Goal: Task Accomplishment & Management: Complete application form

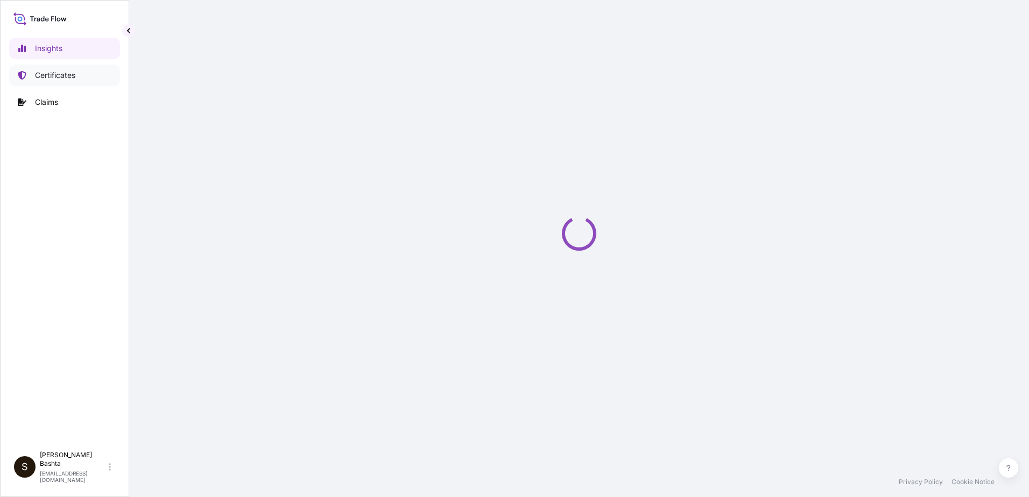
click at [71, 75] on p "Certificates" at bounding box center [55, 75] width 40 height 11
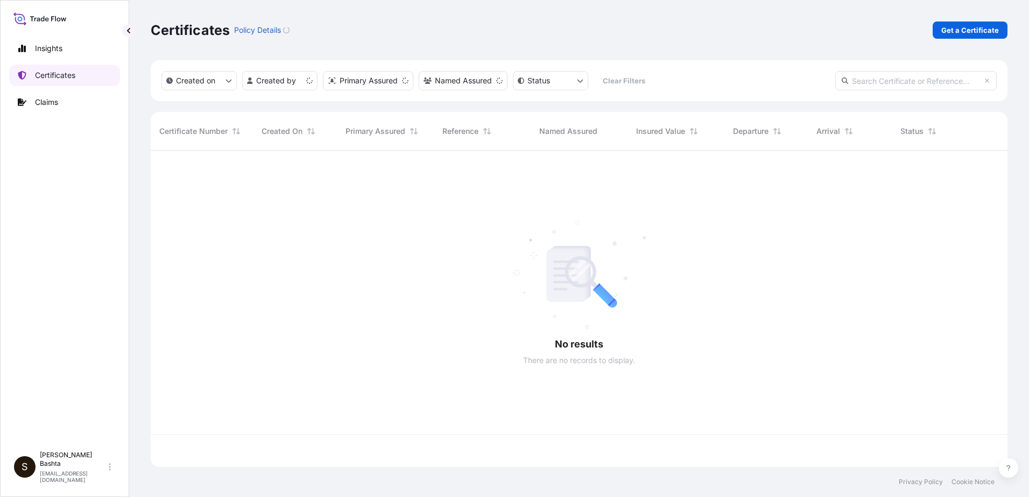
scroll to position [314, 849]
click at [968, 34] on p "Get a Certificate" at bounding box center [971, 30] width 58 height 11
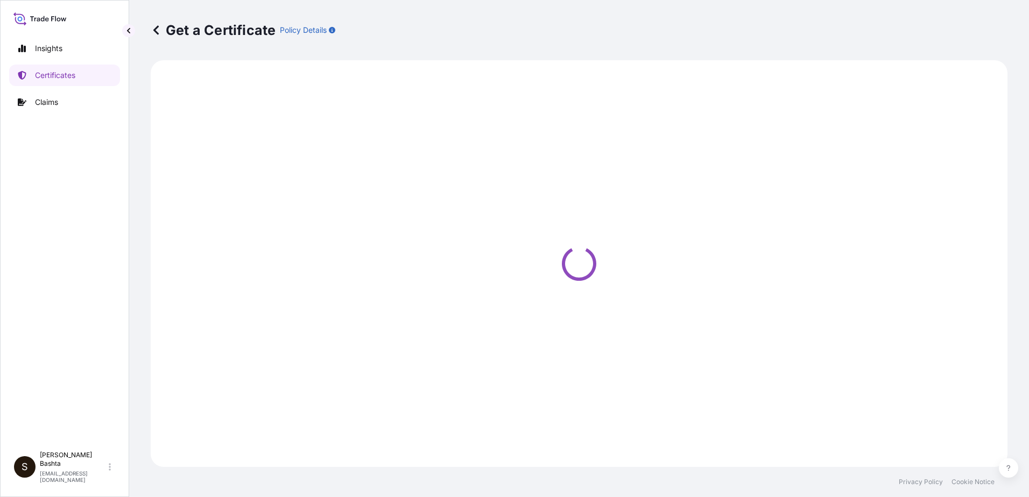
select select "Barge"
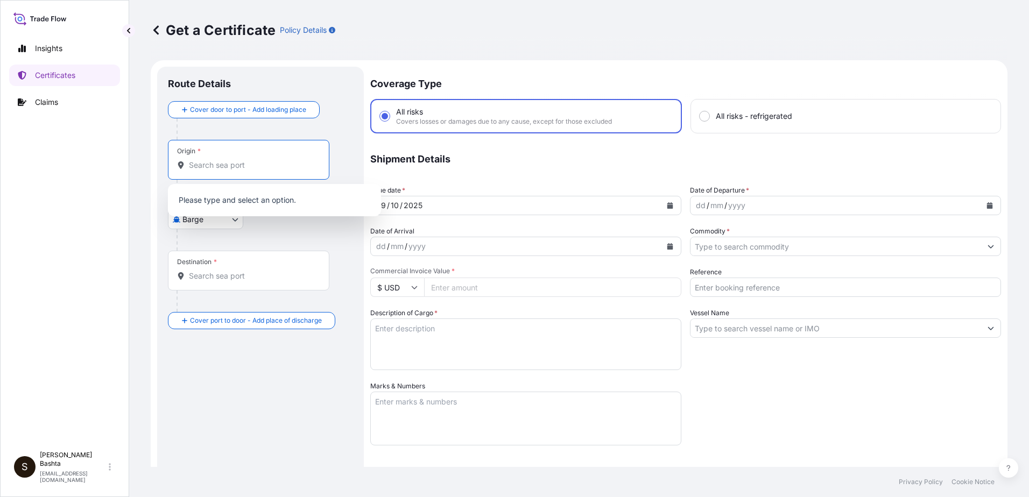
click at [201, 161] on input "Origin *" at bounding box center [252, 165] width 127 height 11
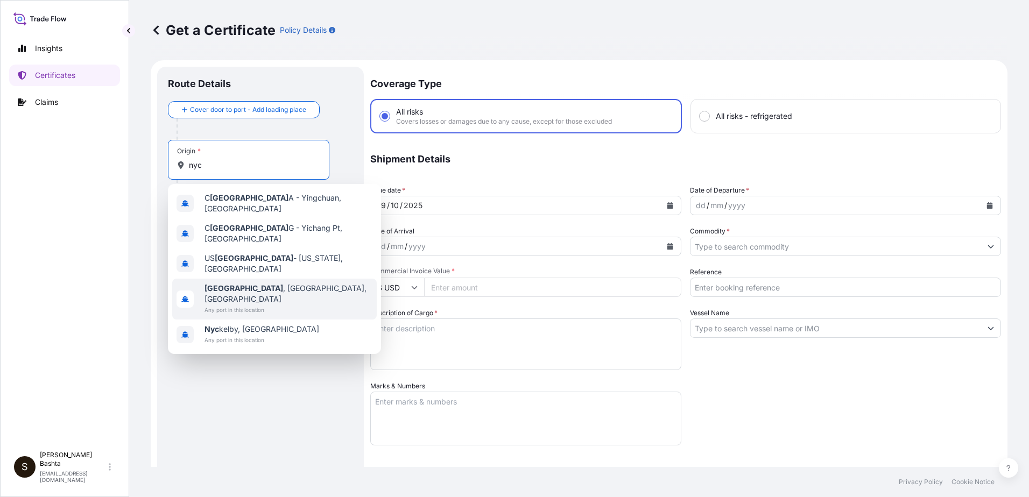
click at [258, 283] on span "NYC , NY, USA" at bounding box center [289, 294] width 168 height 22
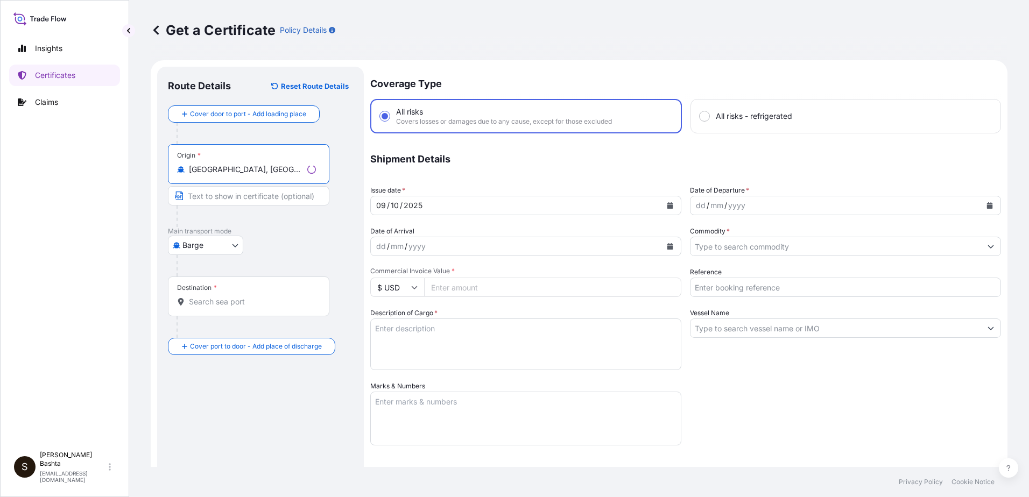
type input "NYC, NY, USA"
click at [234, 247] on body "0 options available. 5 options available. Insights Certificates Claims S Stella…" at bounding box center [514, 248] width 1029 height 497
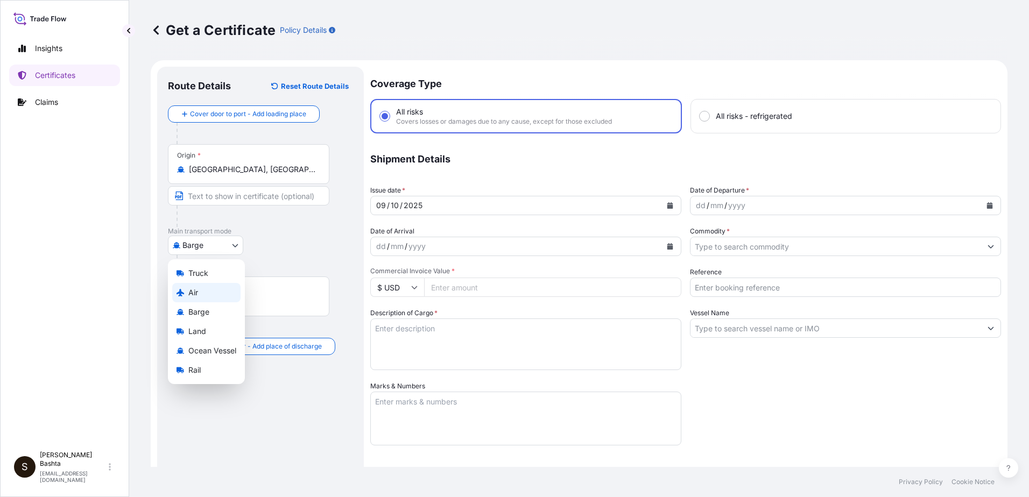
click at [204, 291] on div "Air" at bounding box center [206, 292] width 68 height 19
select select "Air"
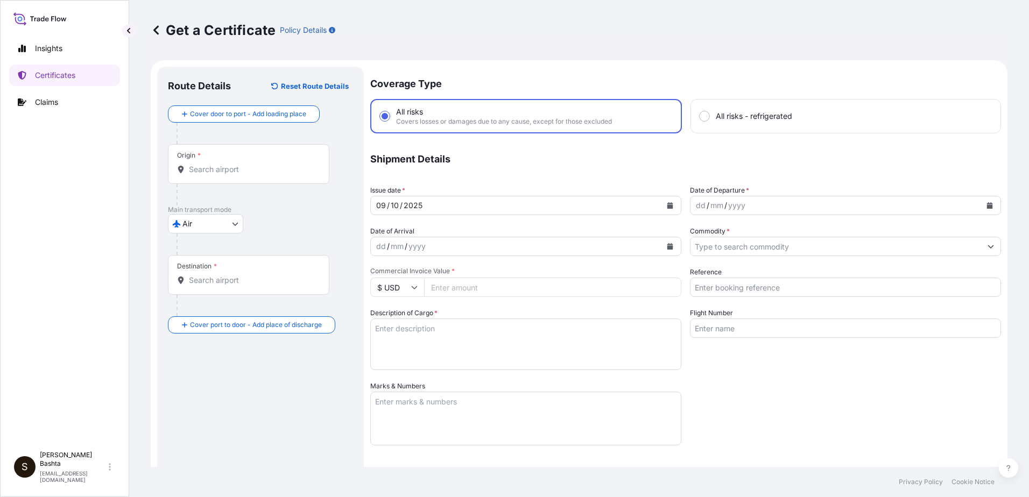
click at [209, 274] on div "Destination *" at bounding box center [249, 275] width 162 height 40
click at [209, 275] on input "Destination *" at bounding box center [252, 280] width 127 height 11
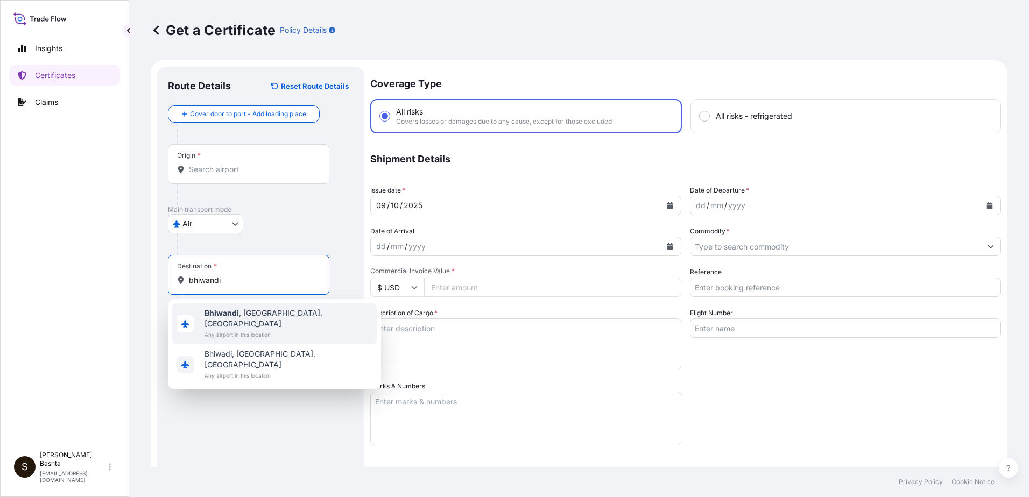
click at [252, 313] on span "Bhiwandi , Maharashtra, India" at bounding box center [289, 319] width 168 height 22
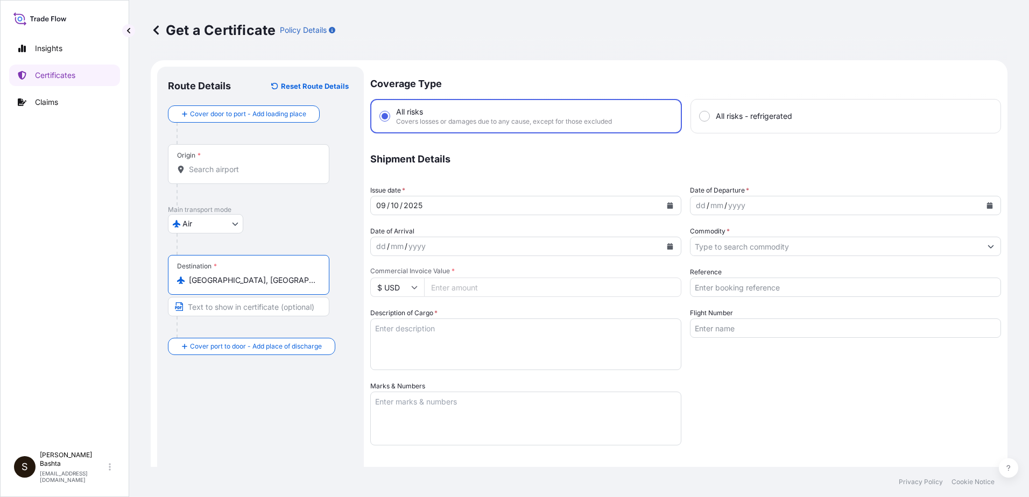
type input "Bhiwandi, Maharashtra, India"
click at [698, 208] on div "dd" at bounding box center [701, 205] width 12 height 13
click at [985, 251] on button "Show suggestions" at bounding box center [990, 246] width 19 height 19
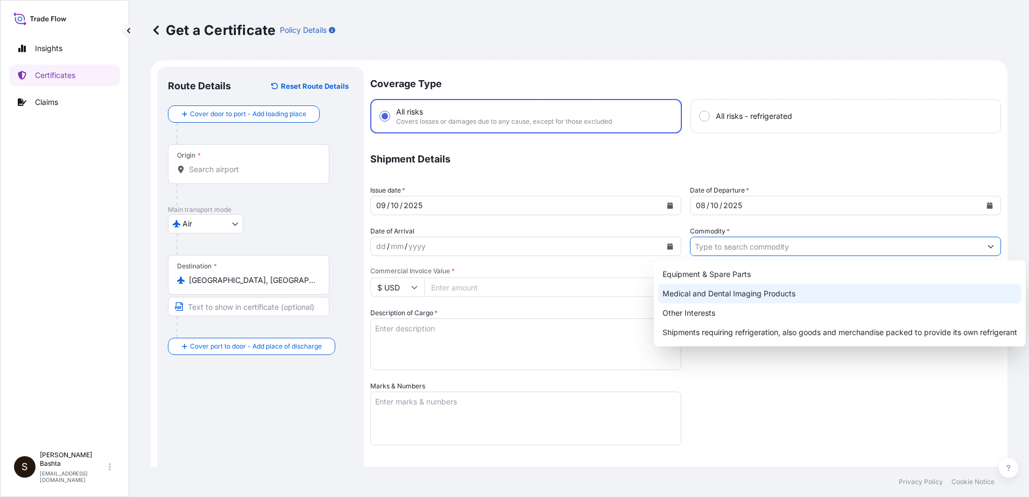
click at [799, 293] on div "Medical and Dental Imaging Products" at bounding box center [839, 293] width 363 height 19
type input "Medical and Dental Imaging Products"
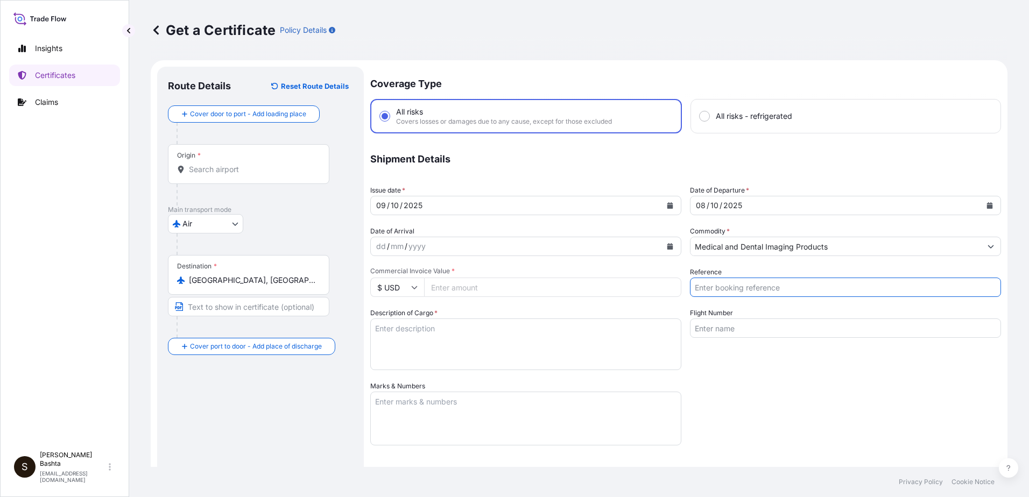
click at [760, 287] on input "Reference" at bounding box center [845, 287] width 311 height 19
type input "21244594"
click at [471, 287] on input "Commercial Invoice Value *" at bounding box center [552, 287] width 257 height 19
type input "37672.38"
click at [398, 331] on textarea "Description of Cargo *" at bounding box center [525, 345] width 311 height 52
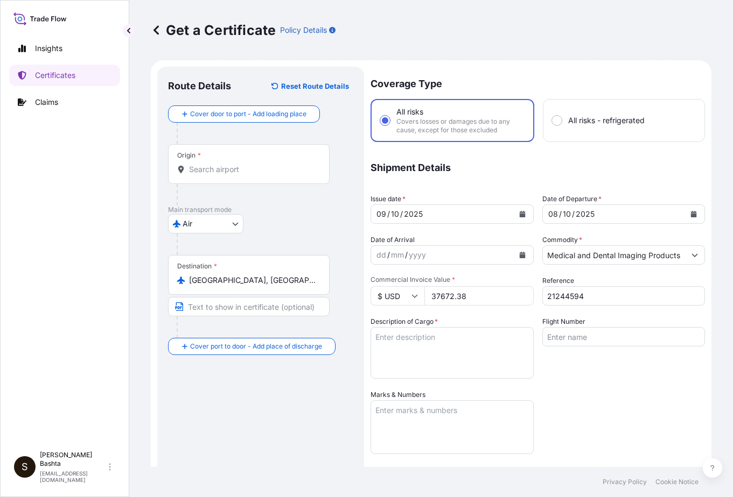
click at [703, 15] on div "Get a Certificate Policy Details Route Details Reset Route Details Cover door t…" at bounding box center [430, 233] width 603 height 467
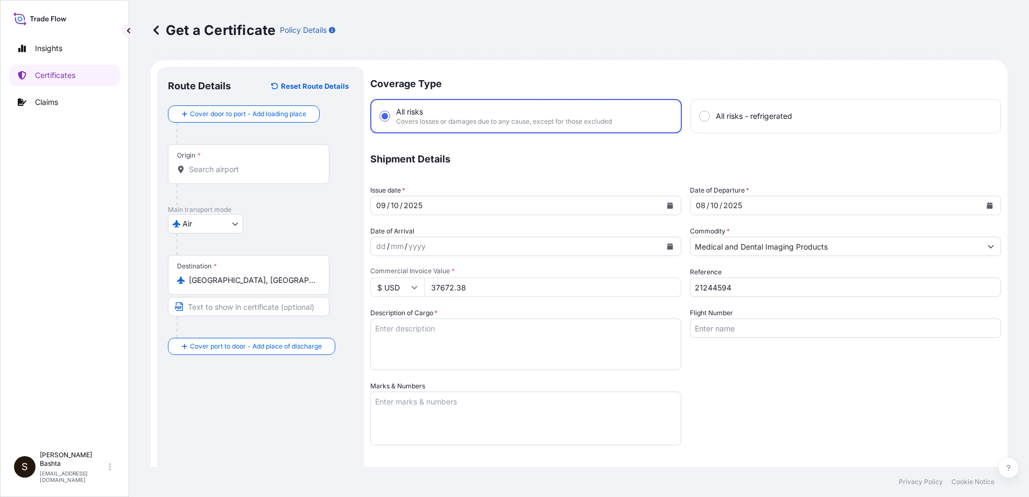
drag, startPoint x: 406, startPoint y: 336, endPoint x: 401, endPoint y: 344, distance: 10.0
click at [405, 336] on textarea "Description of Cargo *" at bounding box center [525, 345] width 311 height 52
click at [398, 343] on textarea "Description of Cargo *" at bounding box center [525, 345] width 311 height 52
click at [391, 343] on textarea "Description of Cargo *" at bounding box center [525, 345] width 311 height 52
click at [383, 338] on textarea "Description of Cargo *" at bounding box center [525, 345] width 311 height 52
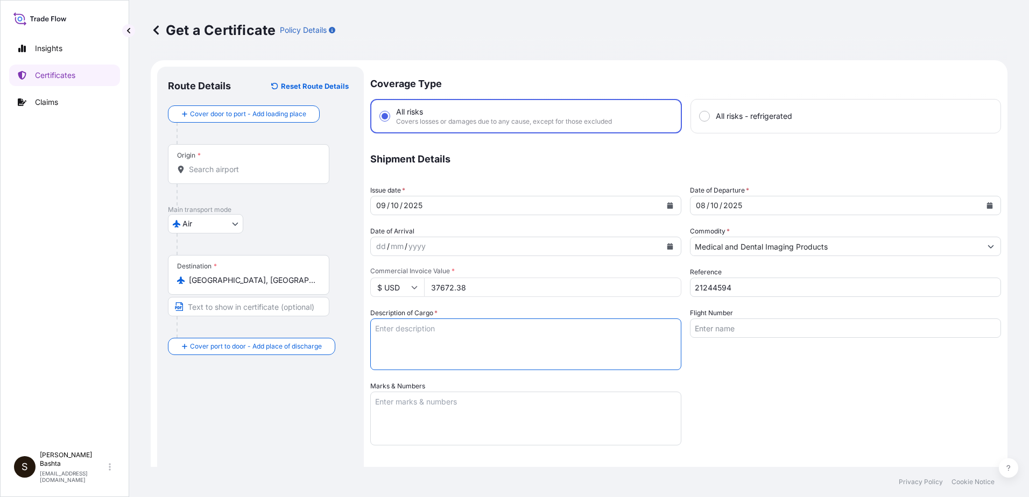
click at [373, 343] on textarea "Description of Cargo *" at bounding box center [525, 345] width 311 height 52
click at [390, 366] on textarea "Description of Cargo *" at bounding box center [525, 345] width 311 height 52
click at [389, 382] on label "Marks & Numbers" at bounding box center [397, 386] width 55 height 11
click at [389, 392] on textarea "Marks & Numbers" at bounding box center [525, 419] width 311 height 54
click at [390, 332] on textarea "Description of Cargo *" at bounding box center [525, 345] width 311 height 52
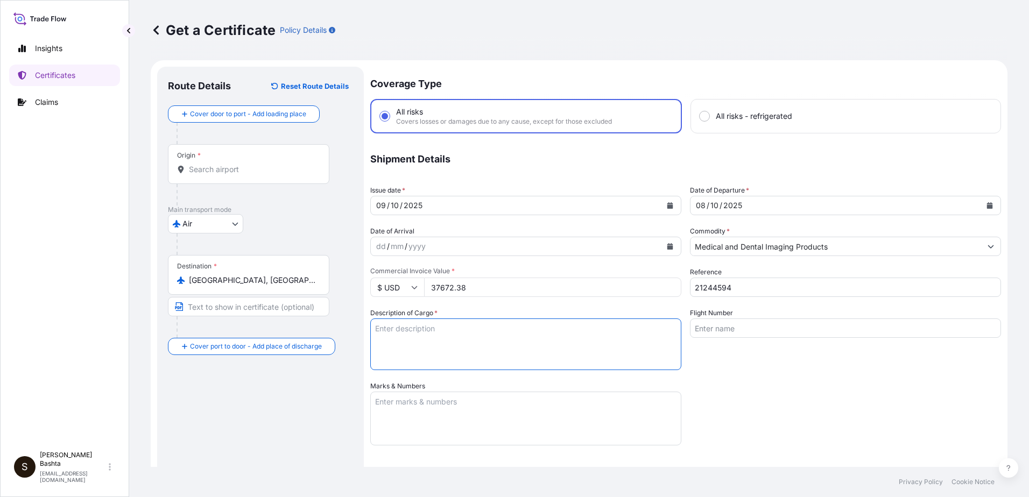
click at [401, 344] on textarea "Description of Cargo *" at bounding box center [525, 345] width 311 height 52
type textarea "m"
type textarea "MEDICAL AND DENTAL IMAGING PRODUCTS"
click at [436, 404] on textarea "Marks & Numbers" at bounding box center [525, 419] width 311 height 54
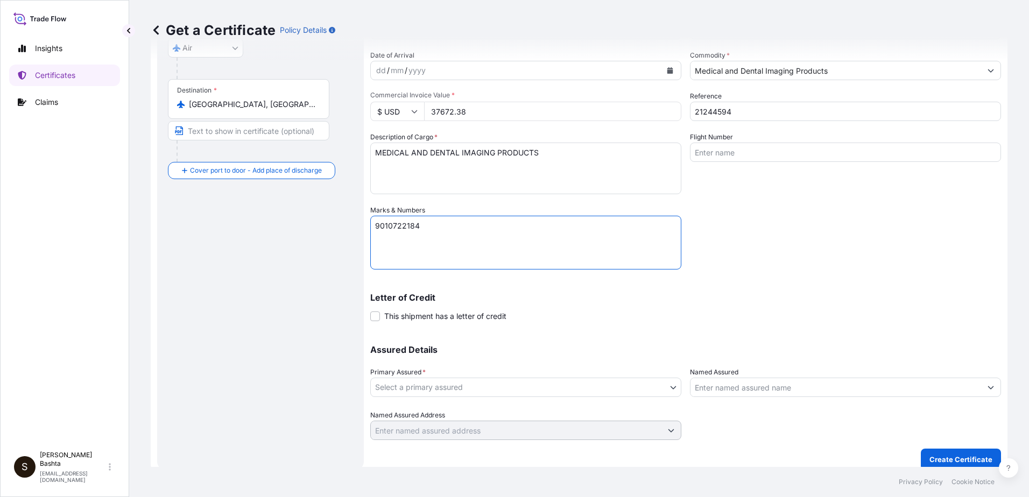
scroll to position [186, 0]
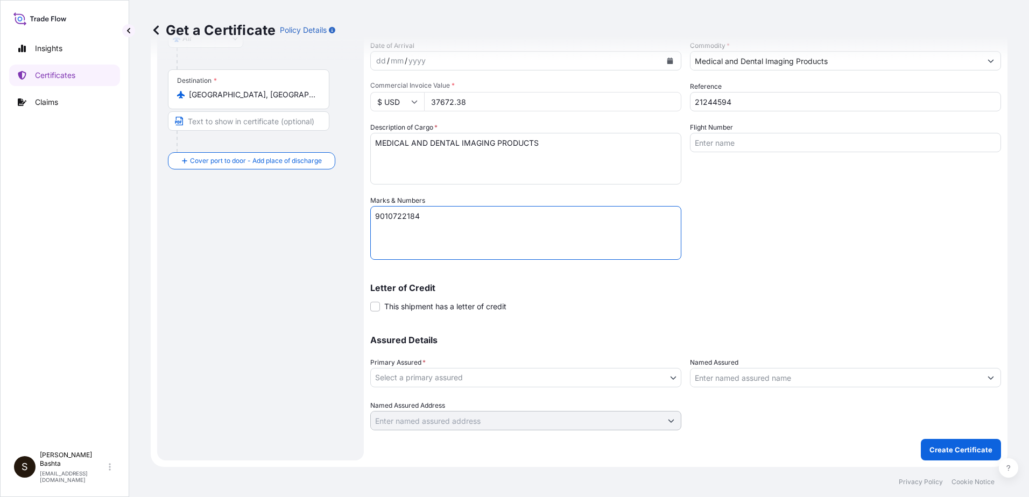
type textarea "9010722184"
click at [670, 374] on body "Insights Certificates Claims S Stella Bashta stella.bashta@carestream.com Get a…" at bounding box center [514, 248] width 1029 height 497
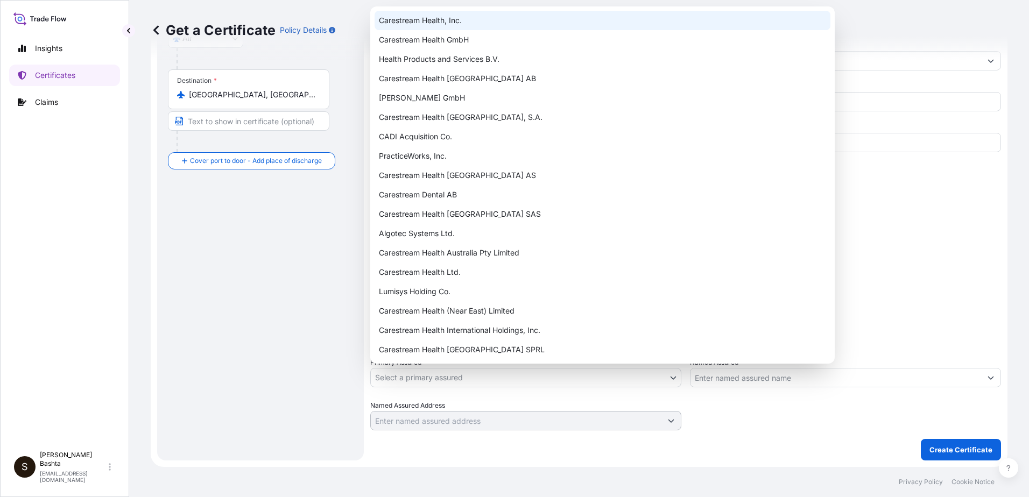
click at [419, 16] on div "Carestream Health, Inc." at bounding box center [603, 20] width 456 height 19
select select "32008"
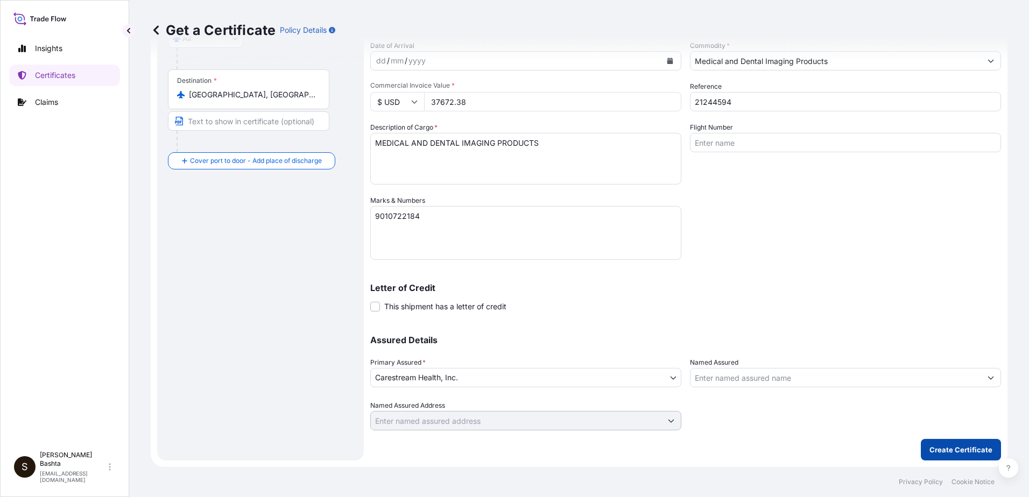
click at [972, 451] on p "Create Certificate" at bounding box center [961, 450] width 63 height 11
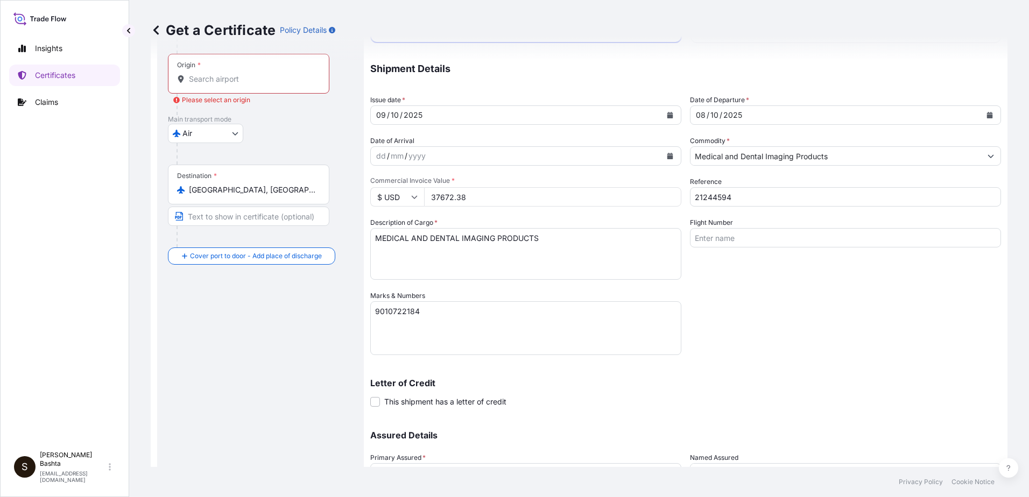
scroll to position [0, 0]
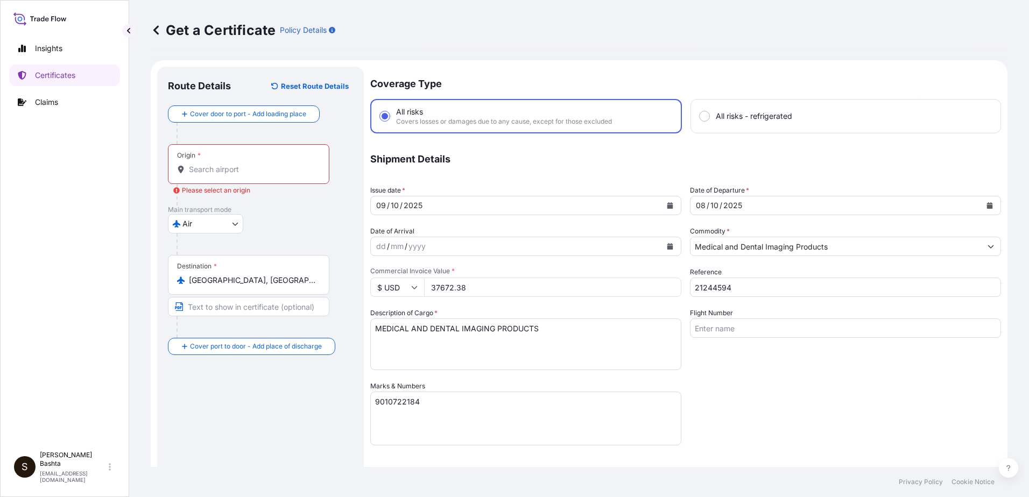
click at [226, 176] on div "Origin *" at bounding box center [249, 164] width 162 height 40
click at [226, 175] on input "Origin * Please select an origin" at bounding box center [252, 169] width 127 height 11
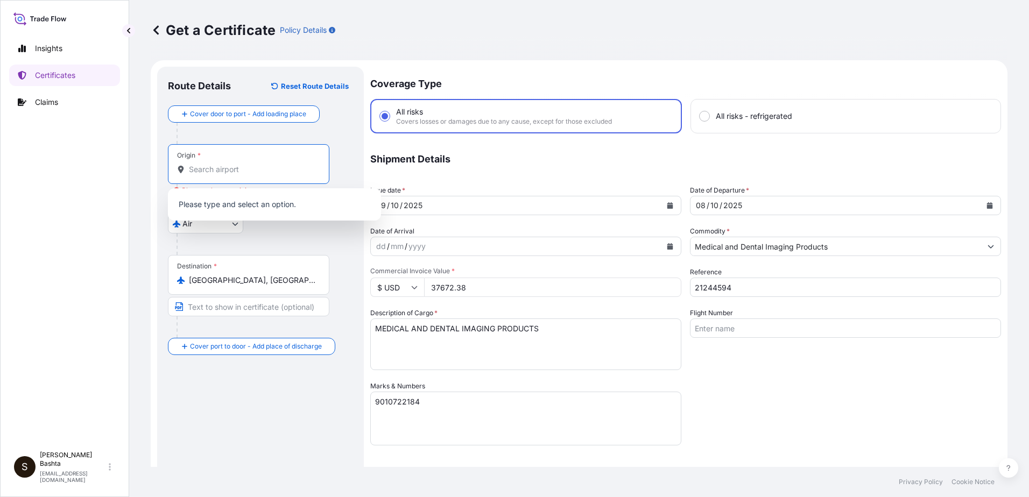
click at [221, 168] on input "Origin * Please select an origin" at bounding box center [252, 169] width 127 height 11
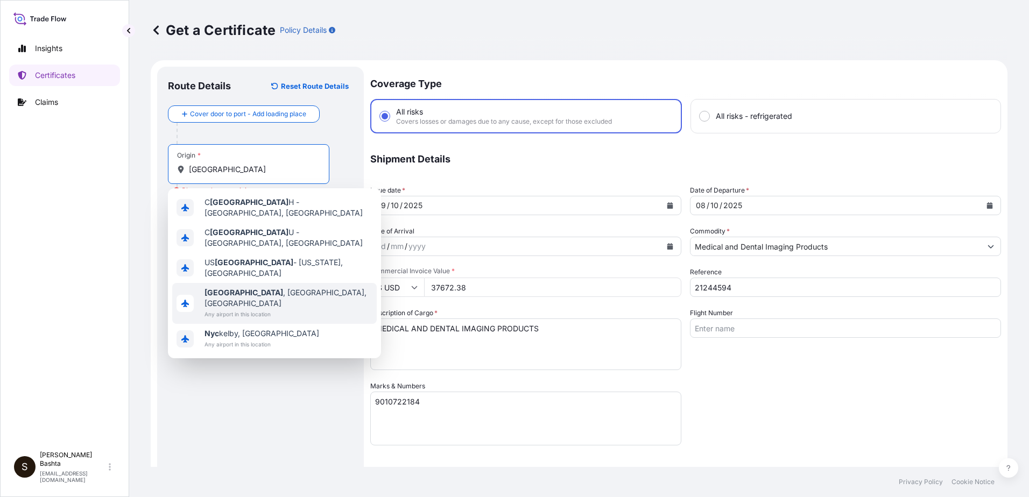
click at [266, 287] on span "NYC , NY, USA" at bounding box center [289, 298] width 168 height 22
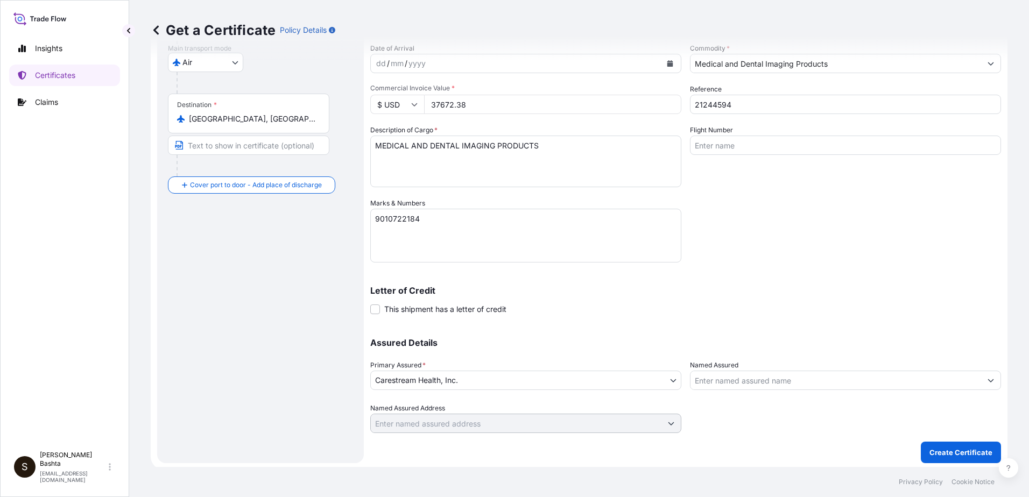
scroll to position [186, 0]
type input "NYC, NY, USA"
click at [961, 451] on p "Create Certificate" at bounding box center [961, 450] width 63 height 11
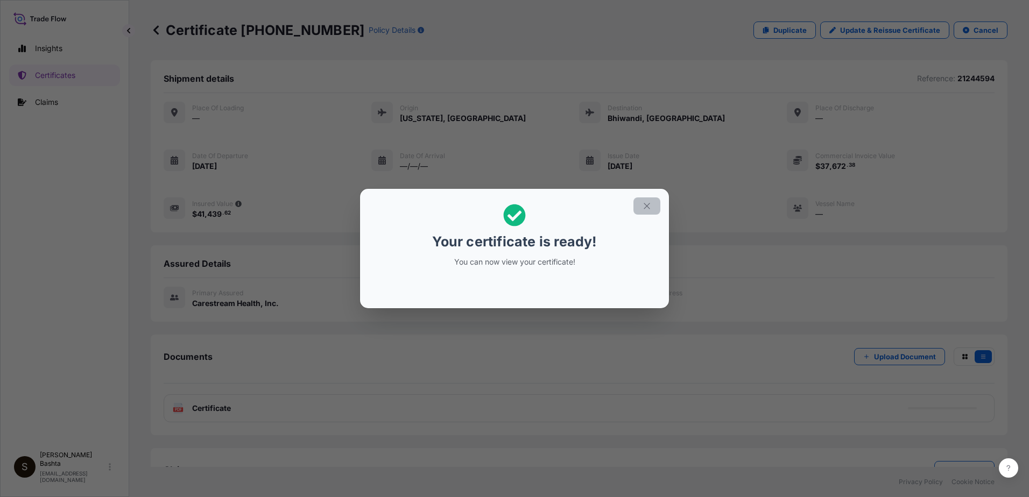
click at [651, 204] on icon "button" at bounding box center [647, 206] width 10 height 10
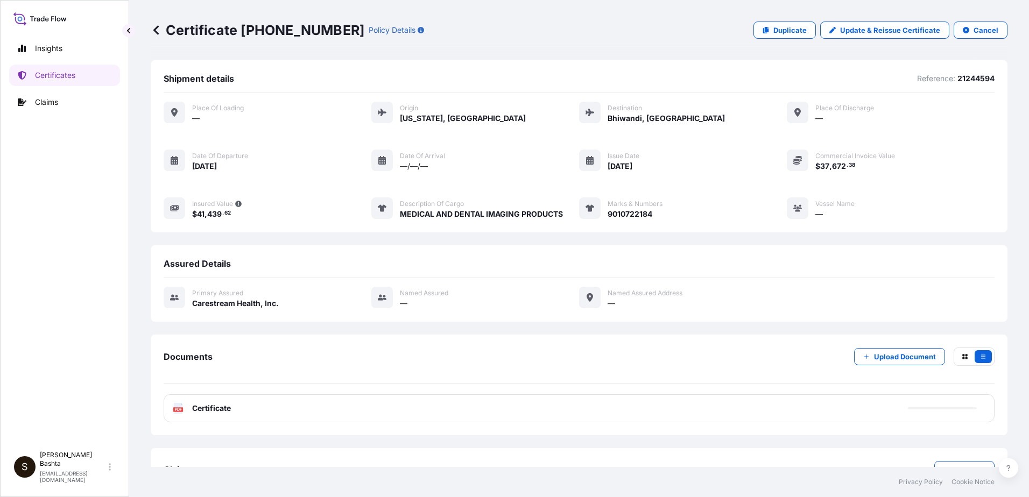
click at [179, 408] on icon at bounding box center [178, 408] width 9 height 11
click at [180, 407] on icon at bounding box center [178, 408] width 9 height 11
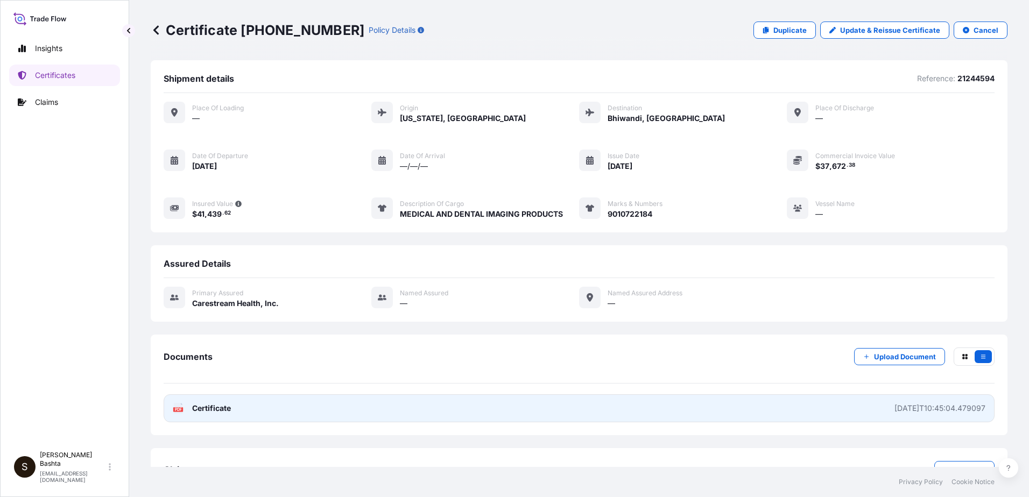
click at [177, 408] on icon at bounding box center [178, 408] width 9 height 11
